Goal: Information Seeking & Learning: Check status

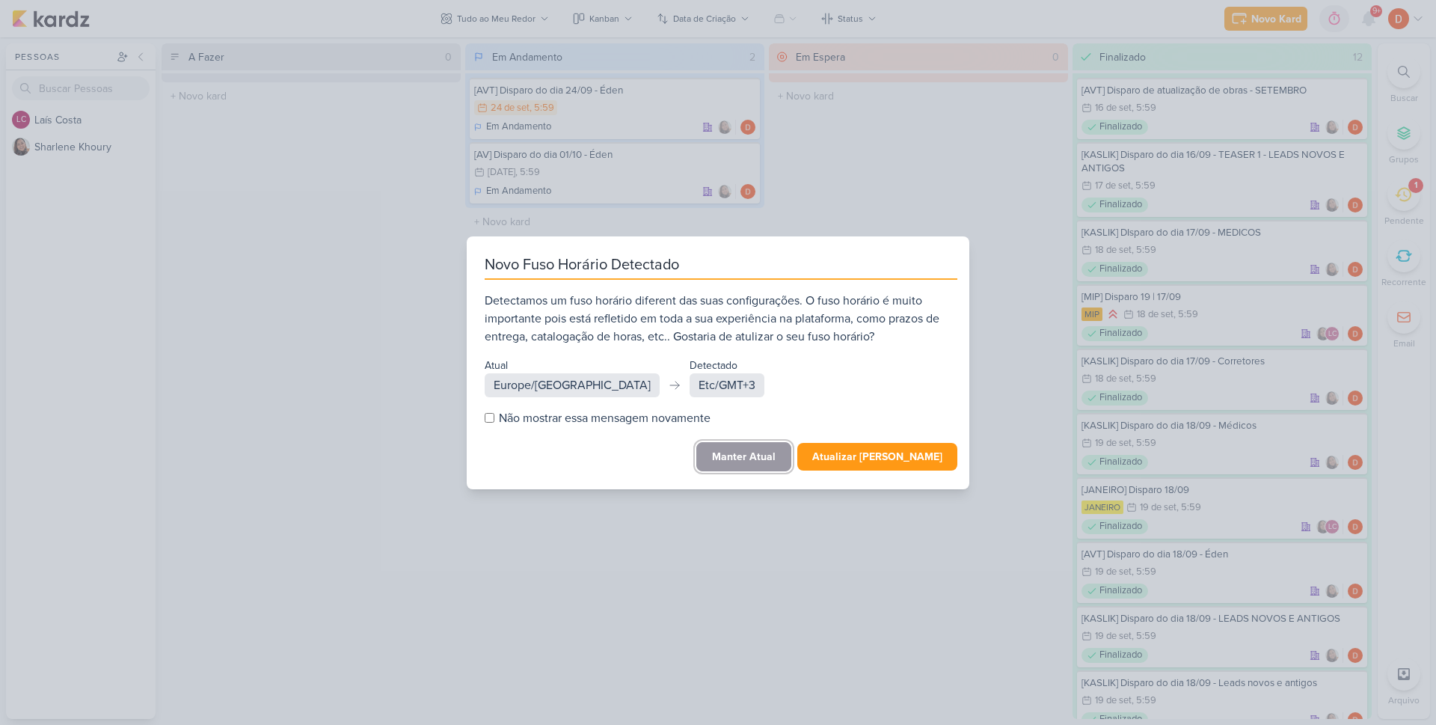
click at [739, 455] on button "Manter Atual" at bounding box center [743, 456] width 95 height 29
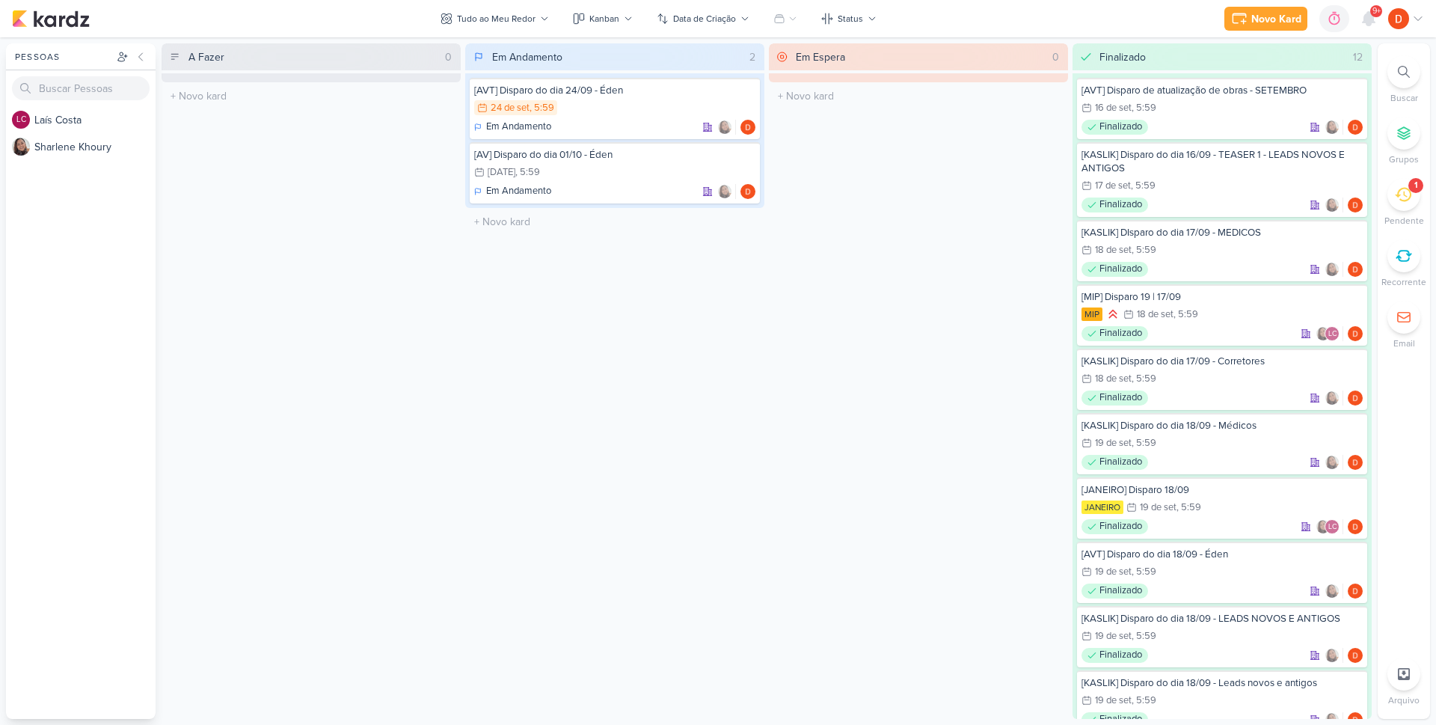
click at [1406, 201] on icon at bounding box center [1402, 194] width 16 height 16
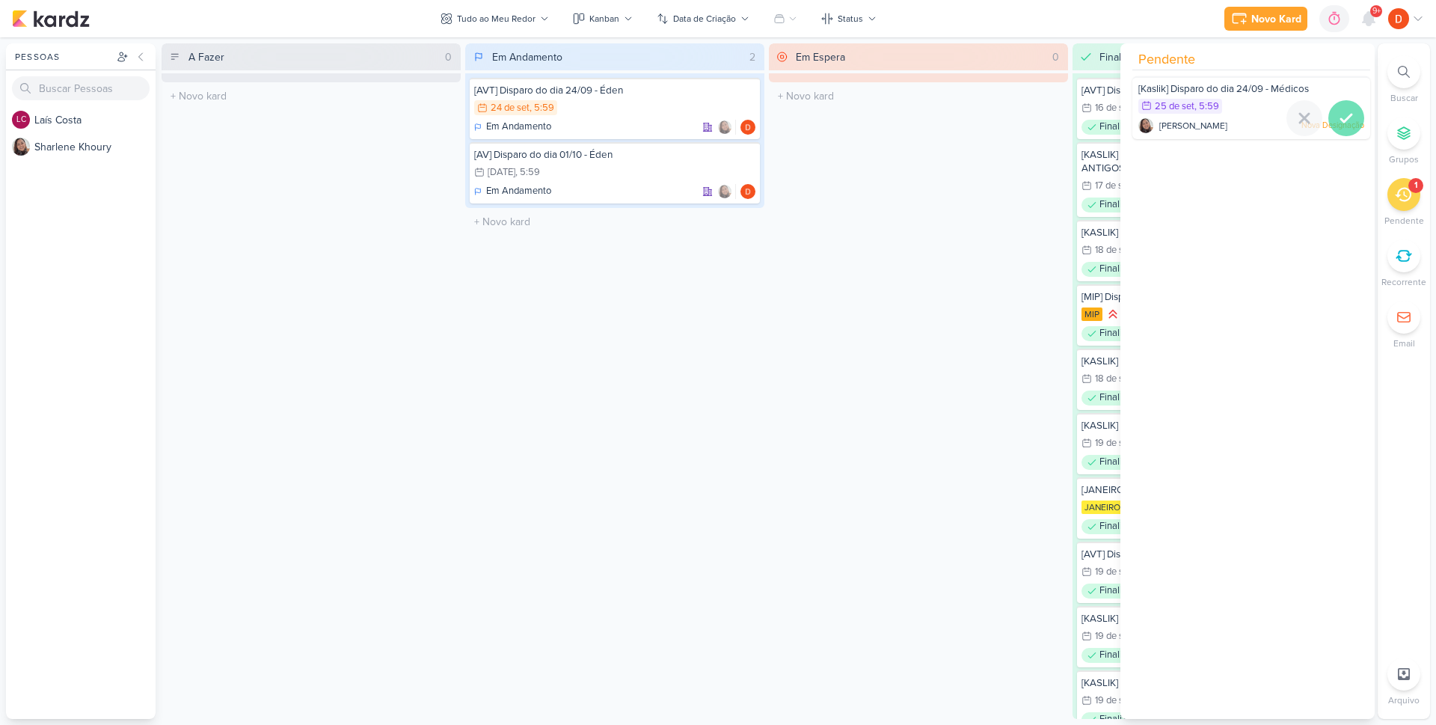
click at [1339, 111] on icon at bounding box center [1346, 118] width 18 height 18
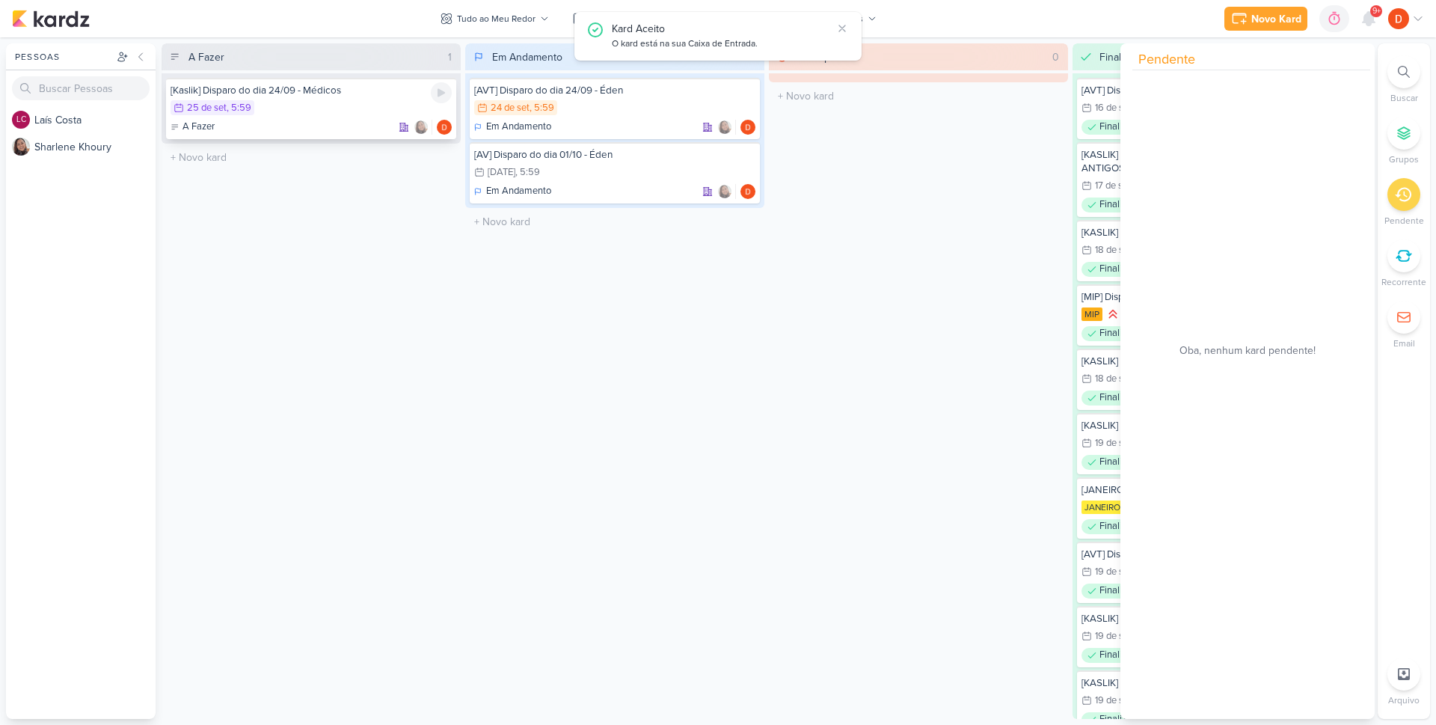
click at [281, 114] on div "25/9 [DATE] 5:59" at bounding box center [310, 108] width 281 height 16
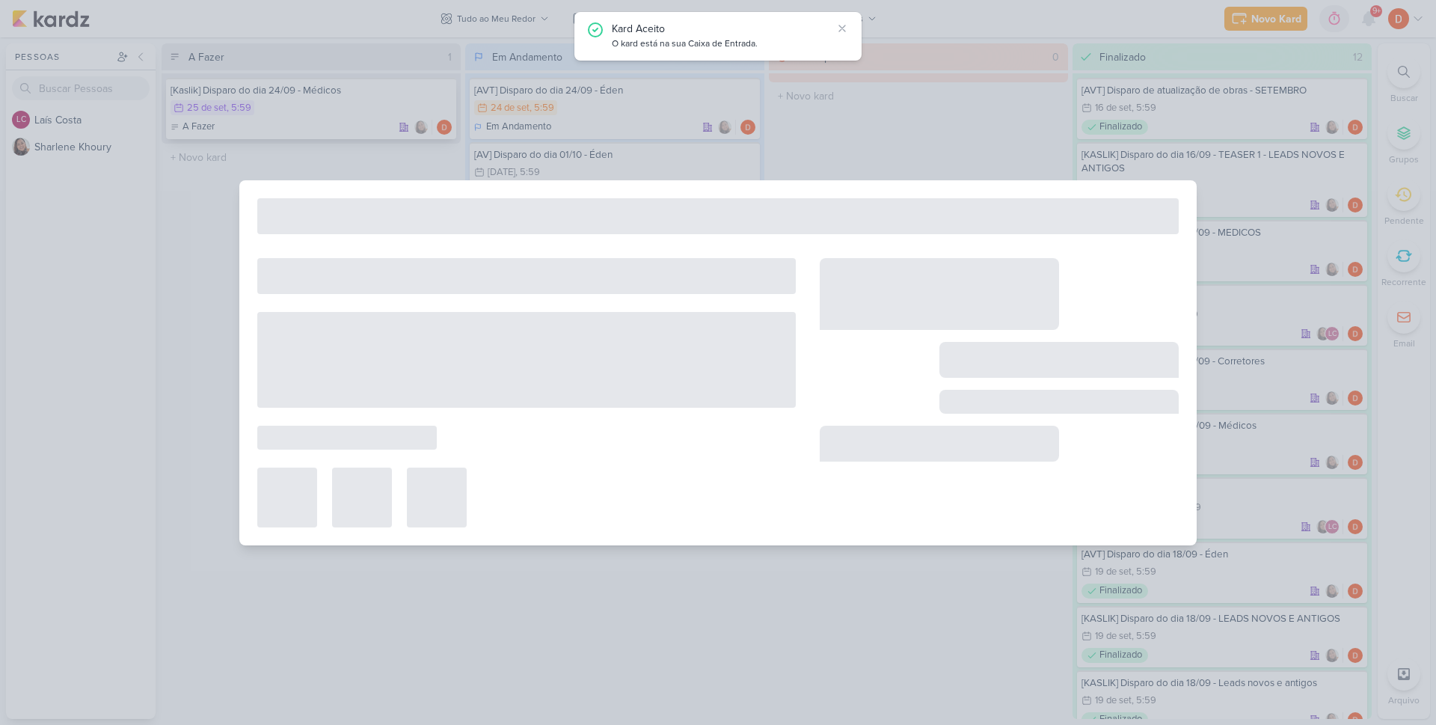
click at [281, 114] on div at bounding box center [718, 362] width 1436 height 725
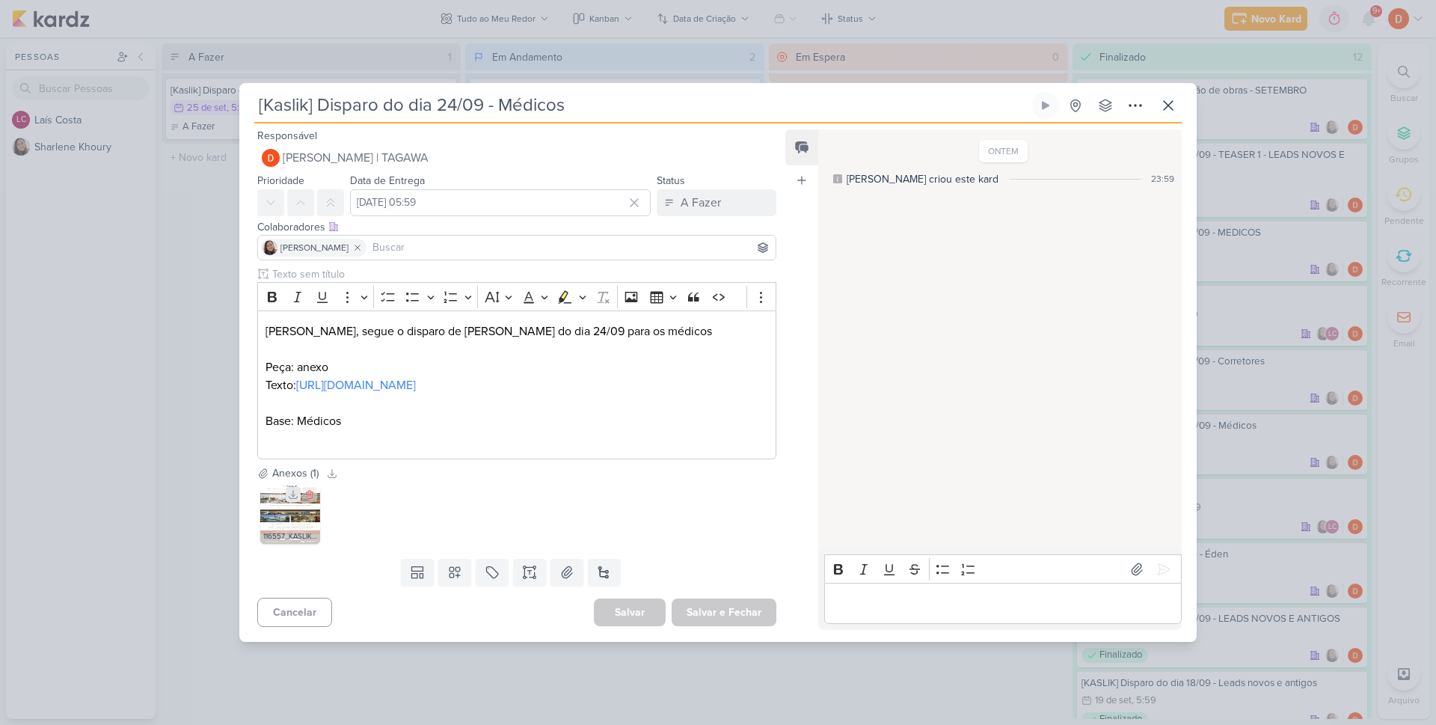
click at [291, 499] on icon at bounding box center [293, 494] width 10 height 10
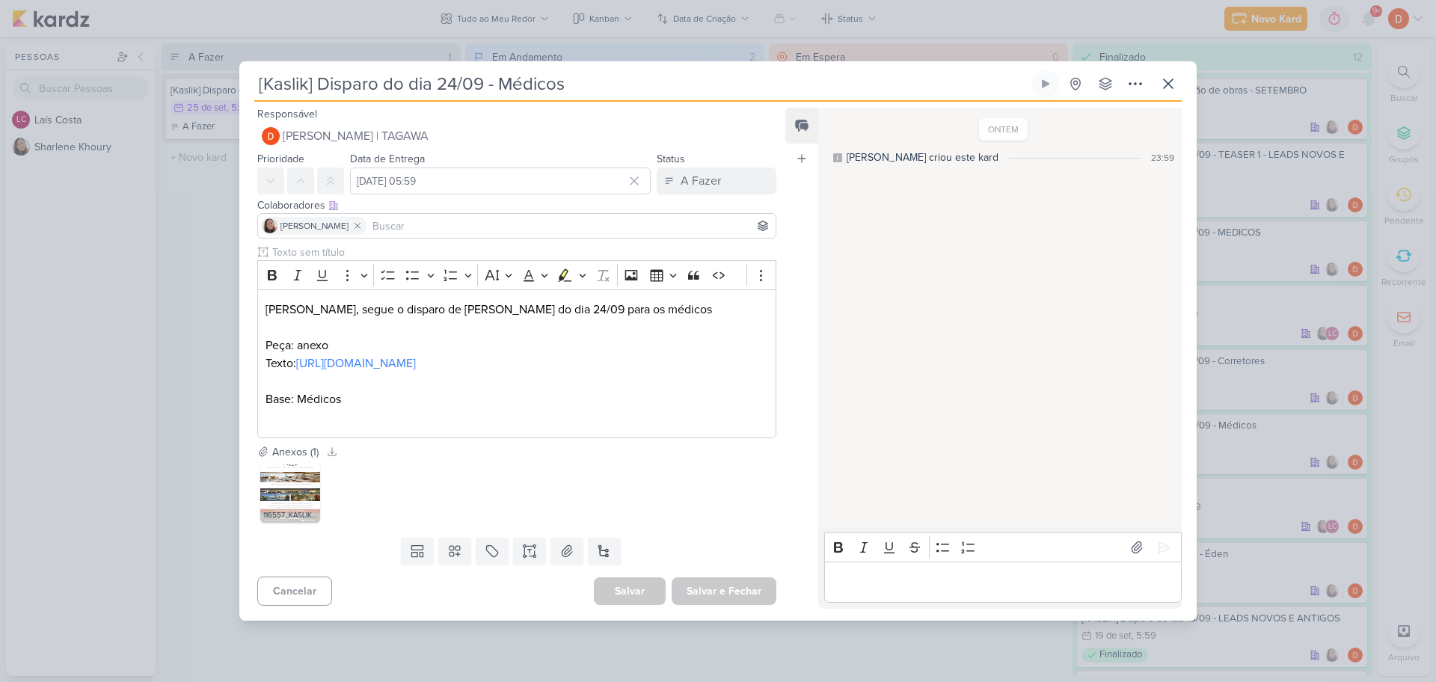
click at [221, 218] on div "[Kaslik] Disparo do dia 24/09 - Médicos Criado por [PERSON_NAME]" at bounding box center [718, 341] width 1436 height 682
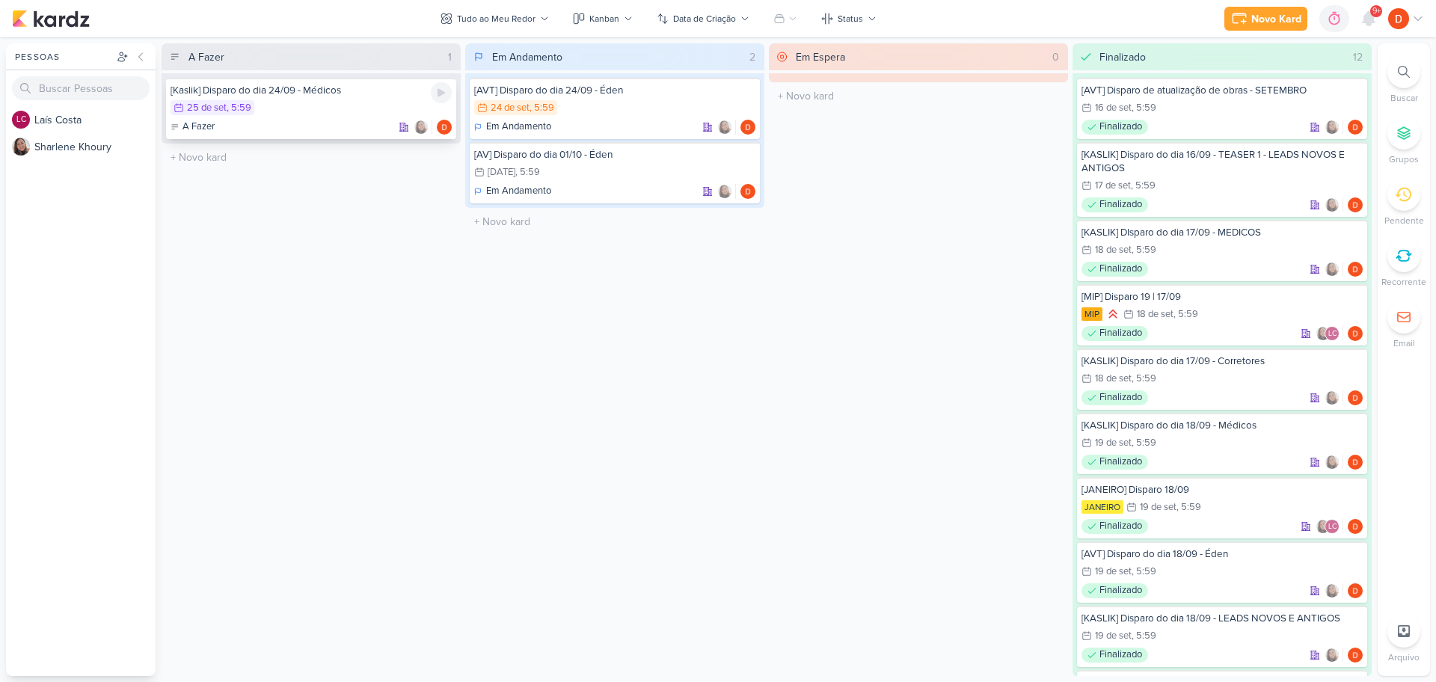
click at [310, 116] on div "25/9 [DATE] 5:59" at bounding box center [310, 108] width 281 height 16
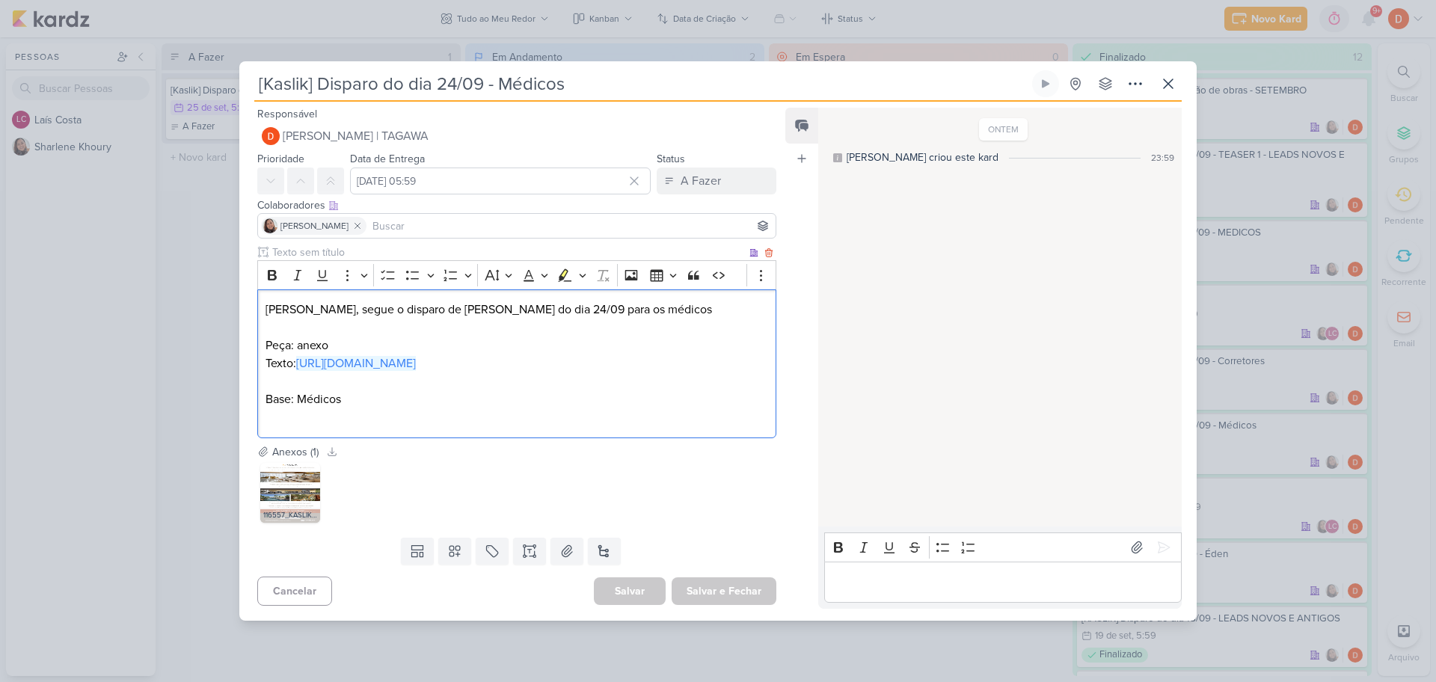
drag, startPoint x: 274, startPoint y: 373, endPoint x: 259, endPoint y: 368, distance: 16.6
click at [259, 368] on div "[PERSON_NAME], segue o disparo de Kaslik do dia 24/09 para os médicos Peça: ane…" at bounding box center [516, 363] width 519 height 149
copy link "[URL][DOMAIN_NAME]"
